Goal: Transaction & Acquisition: Purchase product/service

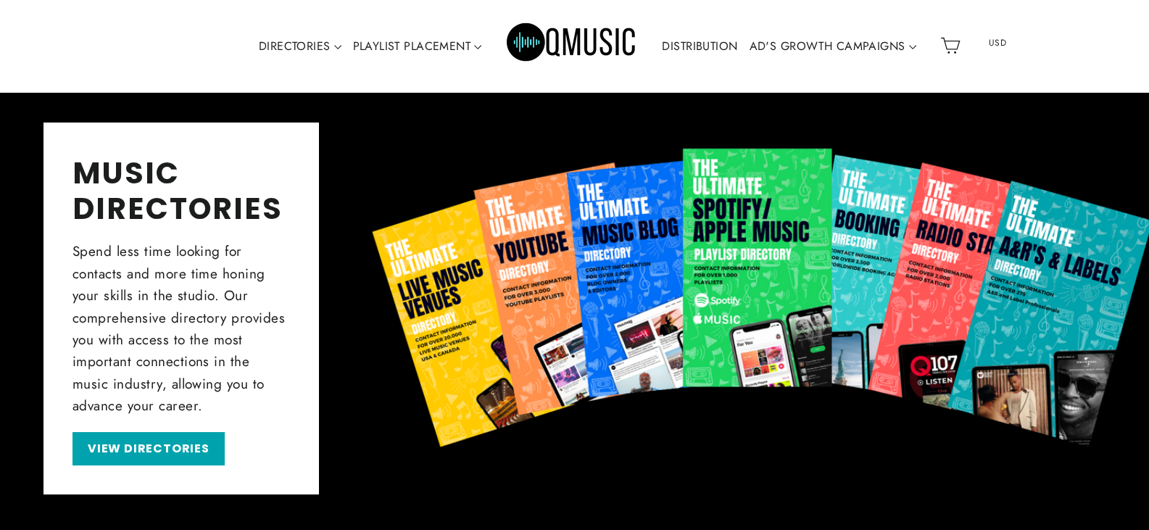
scroll to position [604, 0]
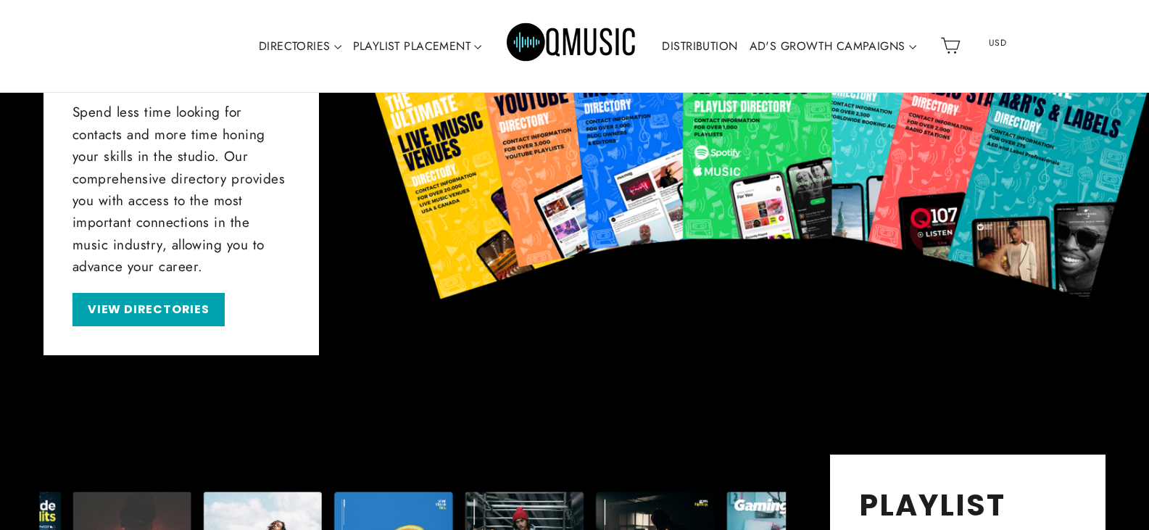
click at [688, 36] on link "DISTRIBUTION" at bounding box center [699, 46] width 87 height 33
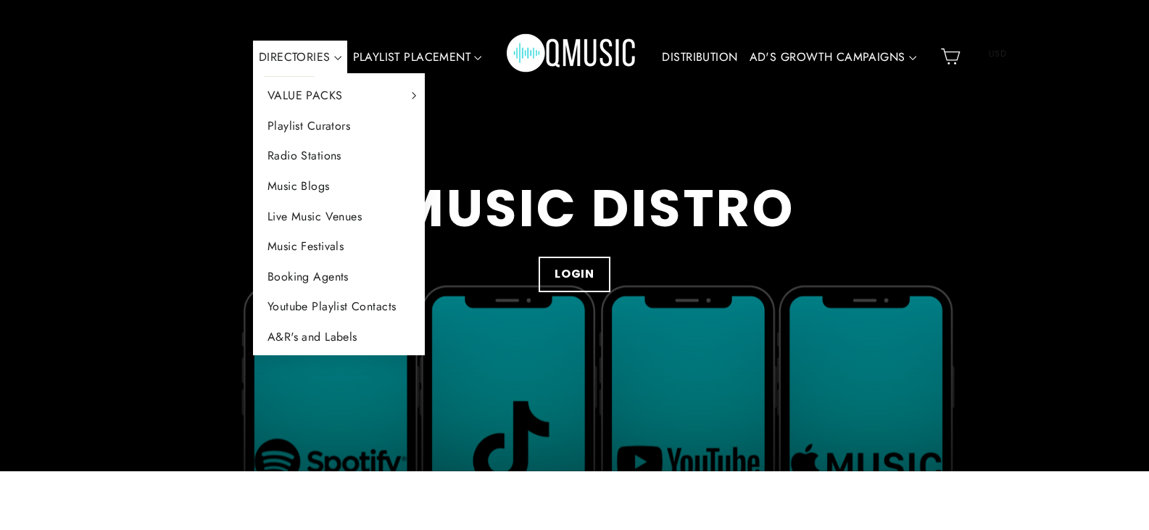
click at [287, 54] on link "DIRECTORIES" at bounding box center [300, 57] width 94 height 33
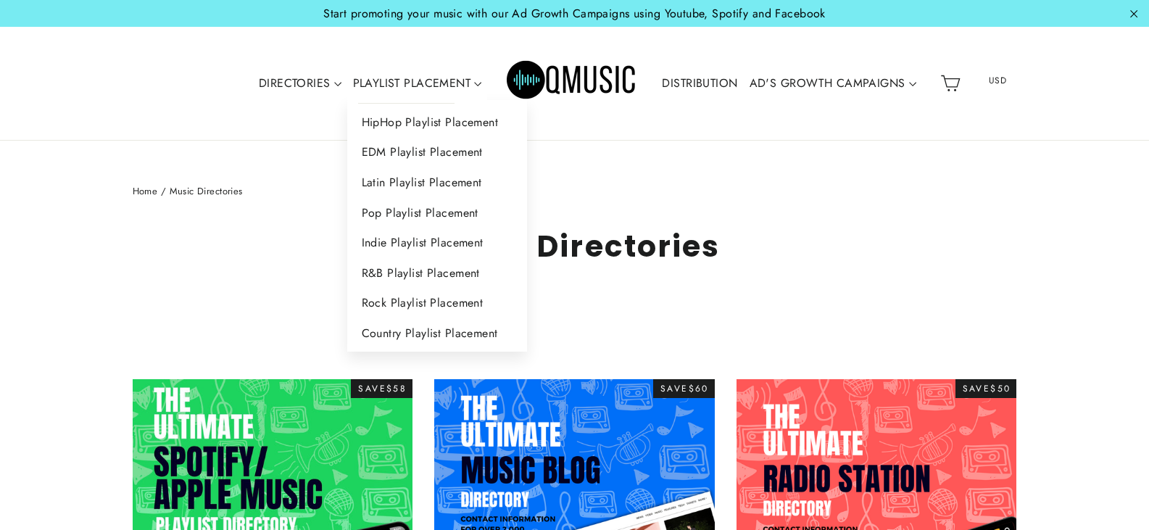
click at [418, 53] on div "DIRECTORIES VALUE PACKS Aspiring Pack Professional Pack Management Pack Playlis…" at bounding box center [572, 83] width 725 height 85
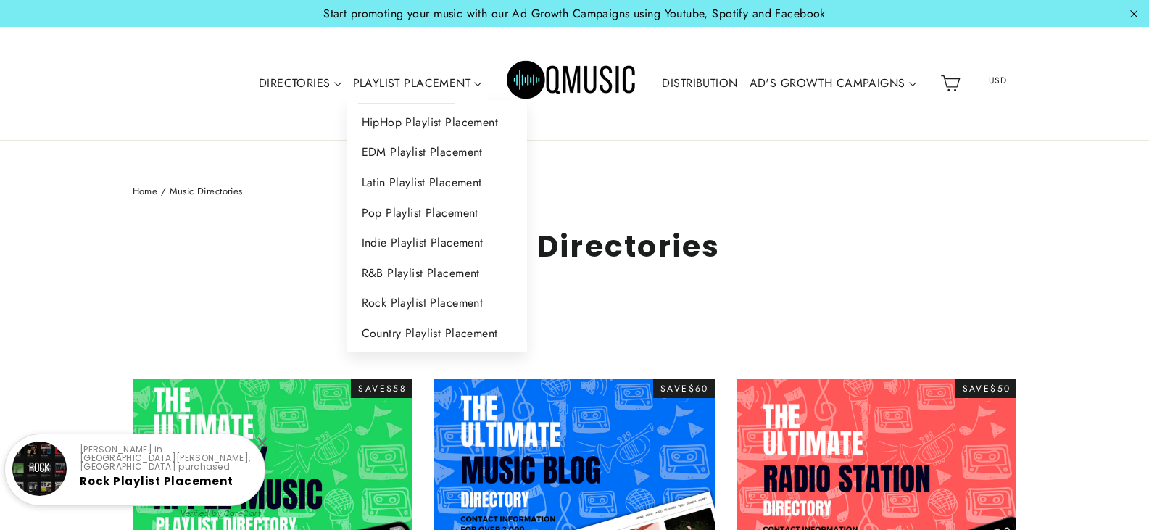
click at [412, 81] on link "PLAYLIST PLACEMENT" at bounding box center [417, 83] width 141 height 33
